Goal: Information Seeking & Learning: Learn about a topic

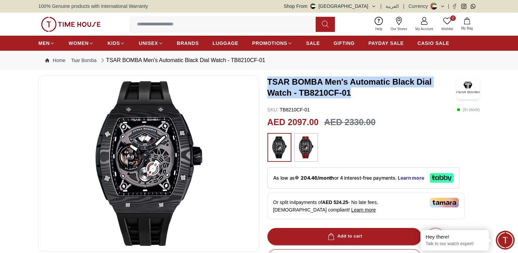
drag, startPoint x: 269, startPoint y: 79, endPoint x: 352, endPoint y: 91, distance: 83.7
click at [352, 91] on h3 "TSAR BOMBA Men's Automatic Black Dial Watch - TB8210CF-01" at bounding box center [361, 87] width 189 height 22
copy h3 "TSAR BOMBA Men's Automatic Black Dial Watch - TB8210CF-01"
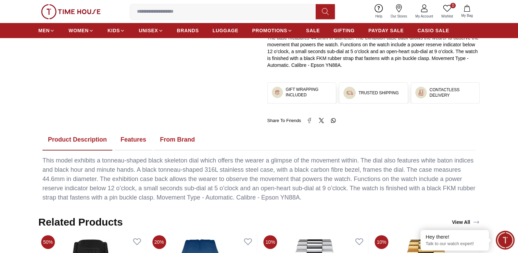
scroll to position [342, 0]
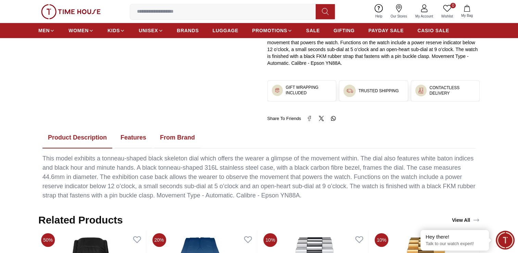
click at [137, 136] on button "Features" at bounding box center [133, 137] width 37 height 21
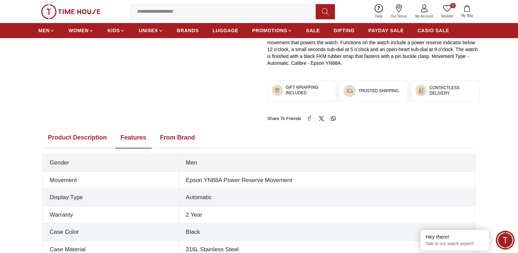
click at [76, 137] on button "Product Description" at bounding box center [77, 137] width 70 height 21
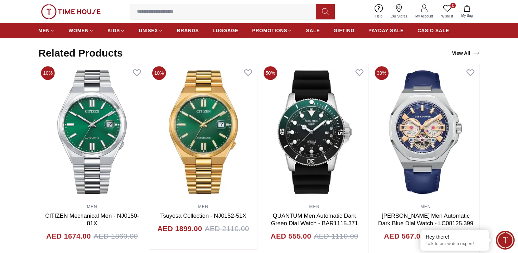
scroll to position [514, 0]
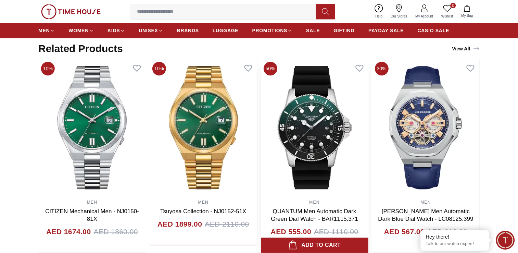
click at [311, 147] on img at bounding box center [315, 127] width 108 height 137
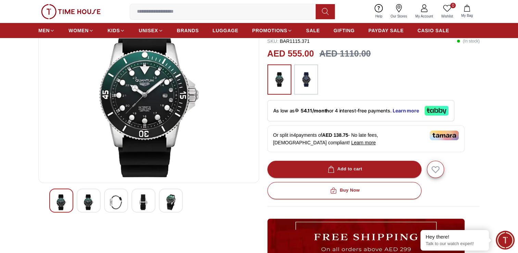
scroll to position [34, 0]
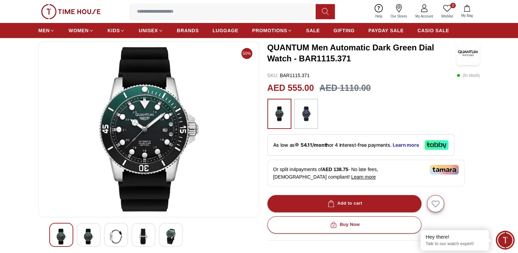
click at [88, 236] on img at bounding box center [89, 236] width 12 height 16
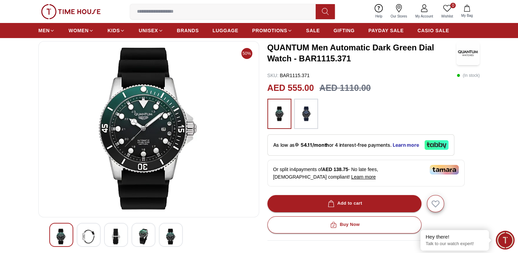
click at [112, 238] on img at bounding box center [116, 236] width 12 height 16
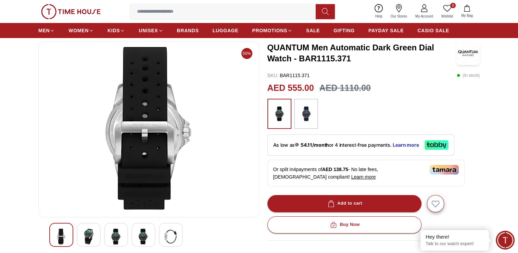
click at [144, 236] on img at bounding box center [143, 236] width 12 height 16
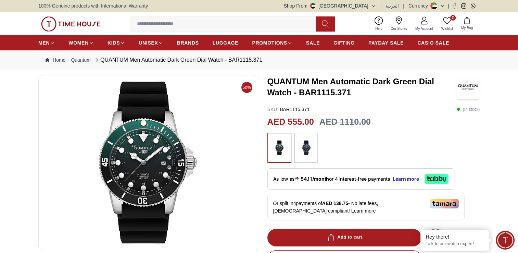
scroll to position [0, 0]
